Goal: Find contact information: Find contact information

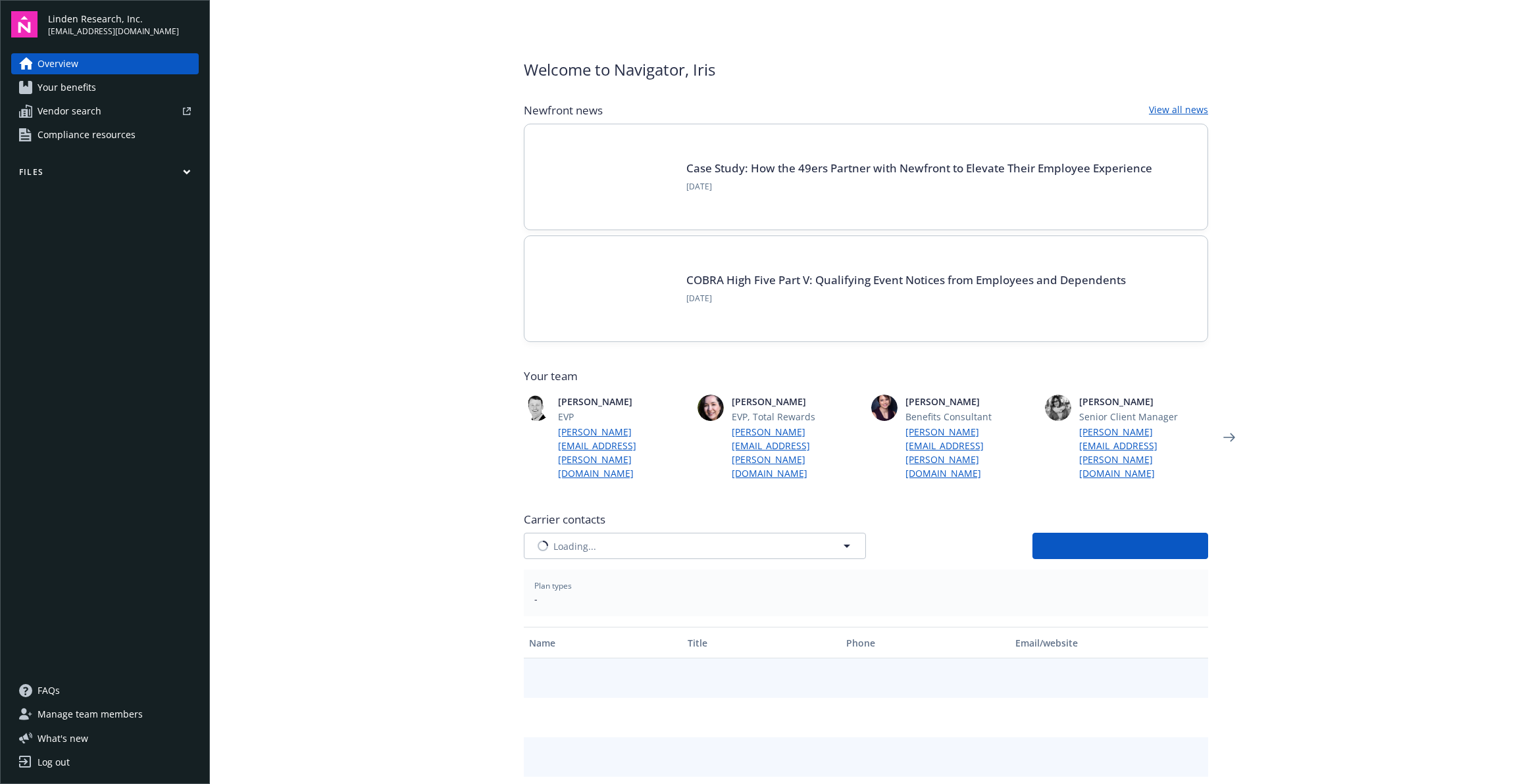
type input "CIGNA"
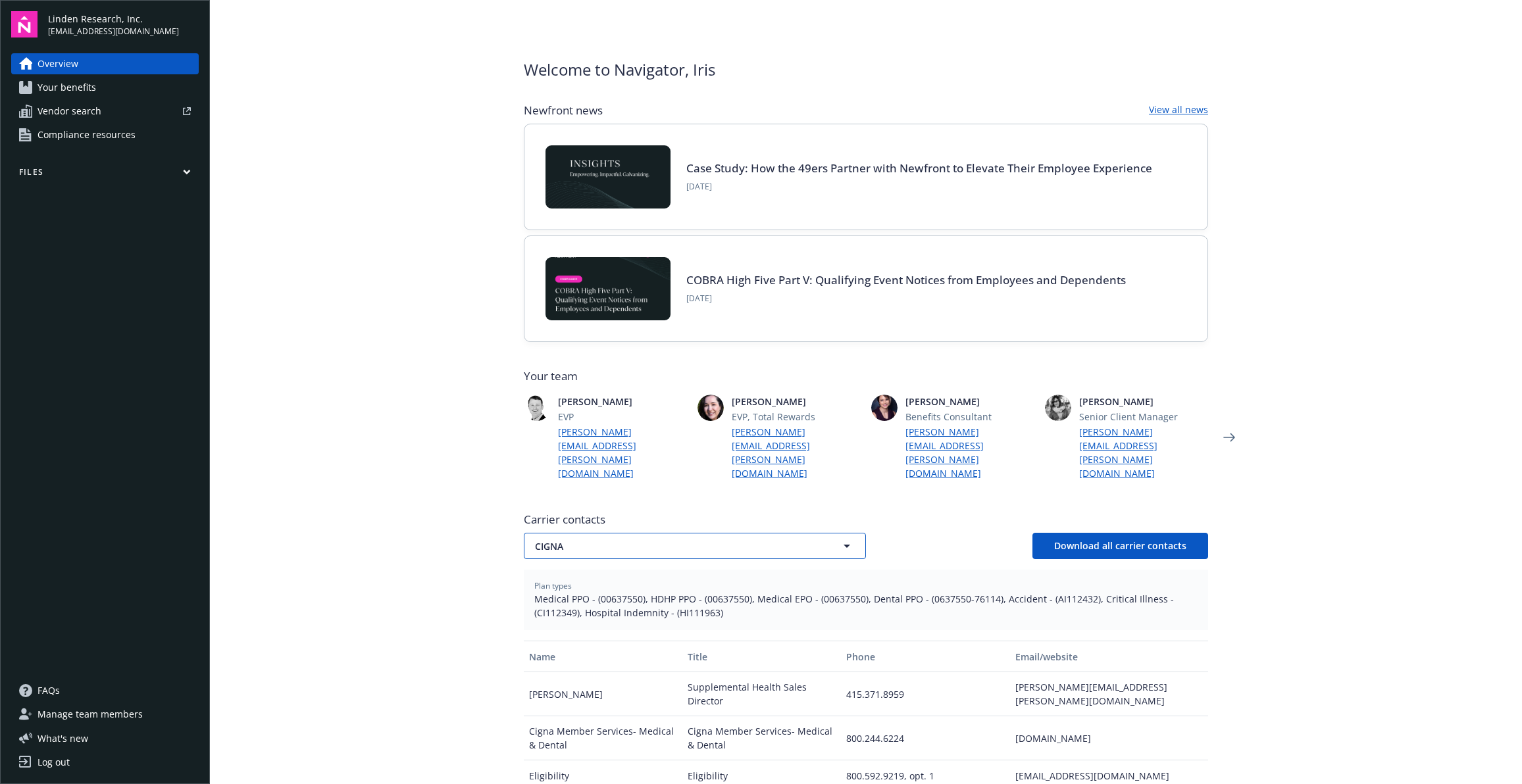
click at [723, 539] on span "CIGNA" at bounding box center [671, 545] width 274 height 13
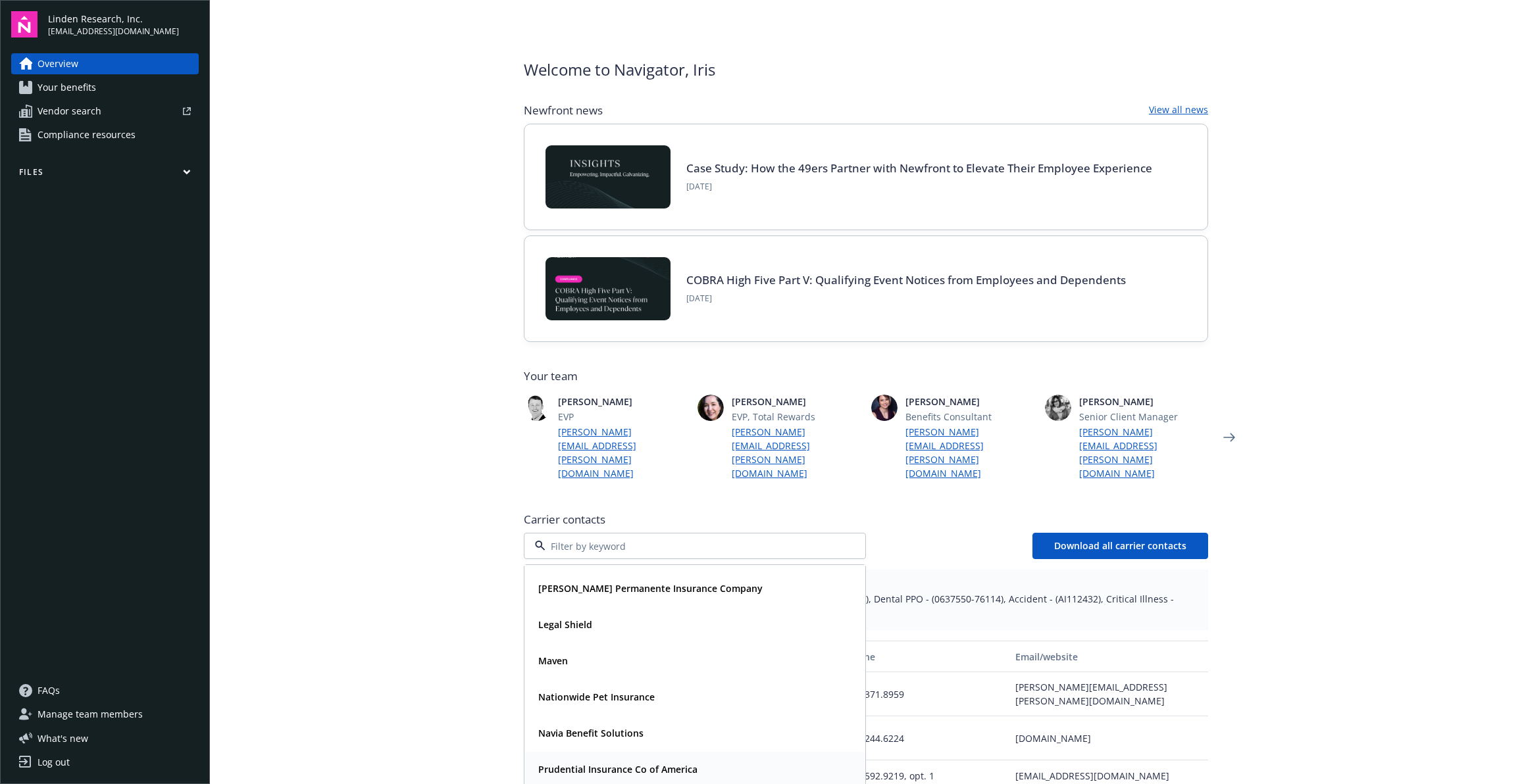
scroll to position [105, 0]
click at [630, 761] on strong "Prudential Insurance Co of America" at bounding box center [617, 767] width 159 height 13
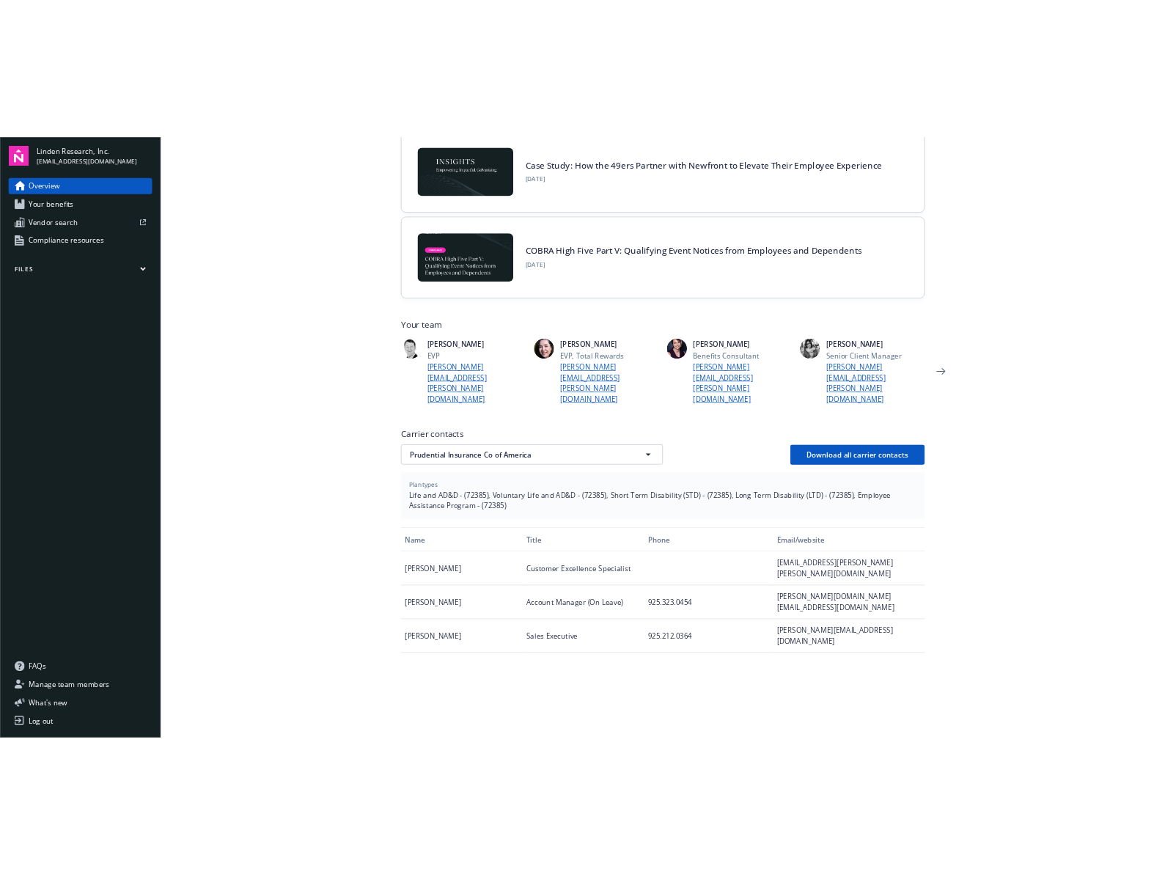
scroll to position [172, 0]
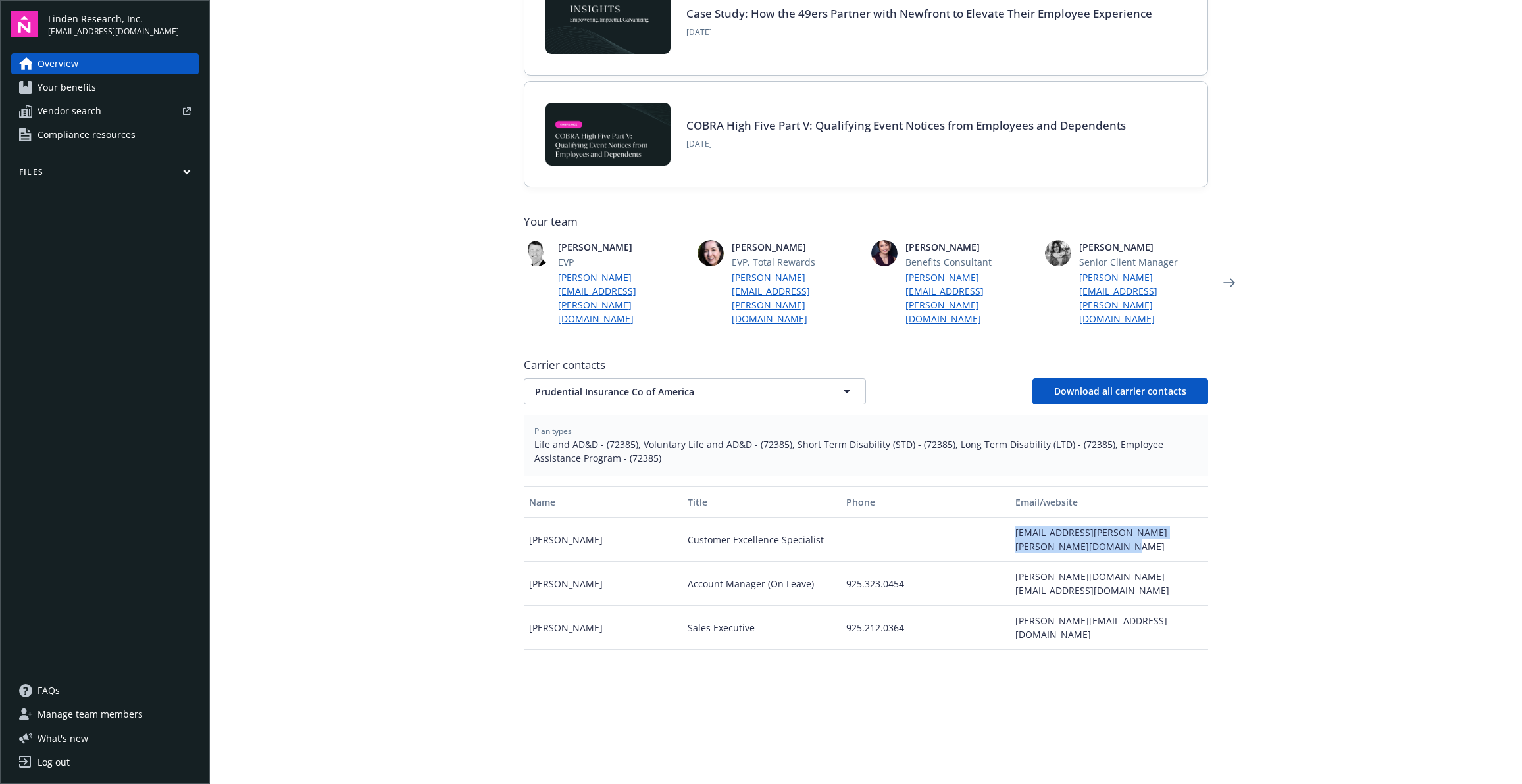
drag, startPoint x: 1010, startPoint y: 503, endPoint x: 1067, endPoint y: 522, distance: 60.1
click at [1067, 522] on div "[EMAIL_ADDRESS][PERSON_NAME][PERSON_NAME][DOMAIN_NAME]" at bounding box center [1109, 539] width 198 height 44
copy div "[EMAIL_ADDRESS][PERSON_NAME][PERSON_NAME][DOMAIN_NAME]"
